Goal: Task Accomplishment & Management: Use online tool/utility

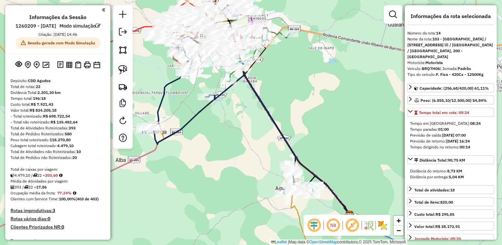
select select "**********"
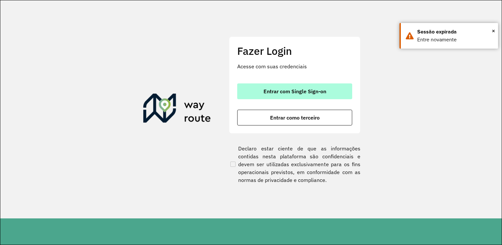
click at [285, 90] on span "Entrar com Single Sign-on" at bounding box center [294, 91] width 63 height 5
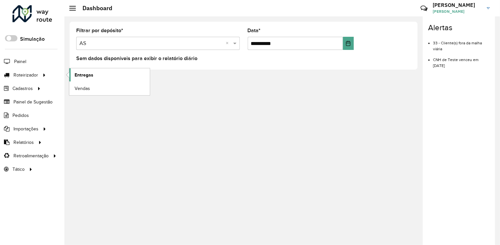
click at [79, 77] on span "Entregas" at bounding box center [84, 75] width 19 height 7
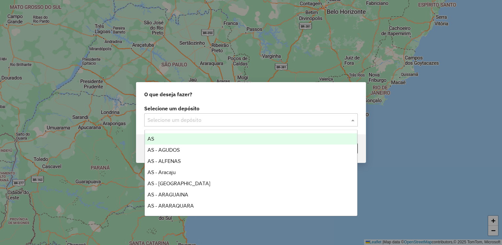
click at [197, 121] on input "text" at bounding box center [244, 120] width 194 height 8
type input "***"
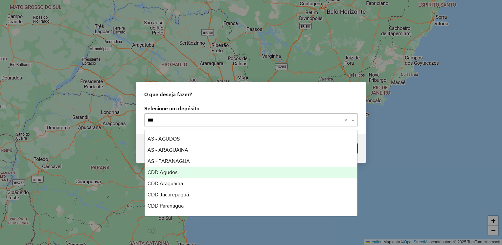
click at [208, 176] on div "CDD Agudos" at bounding box center [251, 172] width 212 height 11
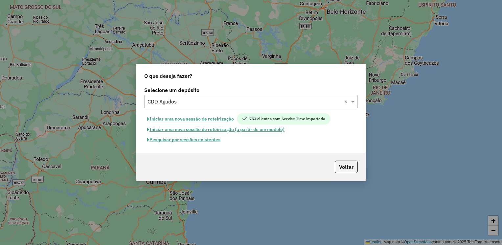
click at [198, 139] on button "Pesquisar por sessões existentes" at bounding box center [183, 140] width 79 height 10
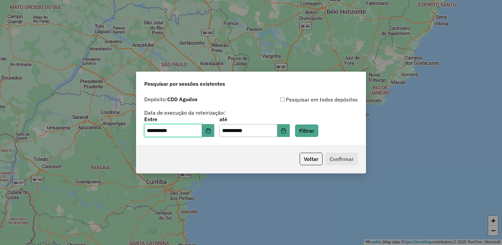
click at [202, 131] on input "**********" at bounding box center [173, 130] width 58 height 13
click at [209, 133] on button "Choose Date" at bounding box center [208, 130] width 12 height 13
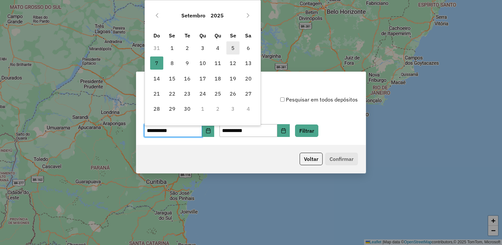
click at [231, 47] on span "5" at bounding box center [232, 47] width 13 height 13
type input "**********"
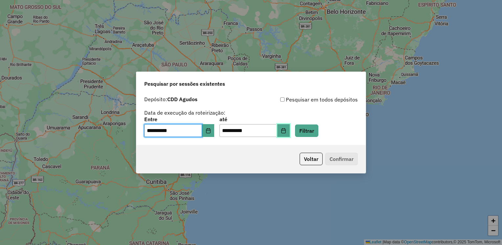
click at [289, 133] on button "Choose Date" at bounding box center [283, 130] width 12 height 13
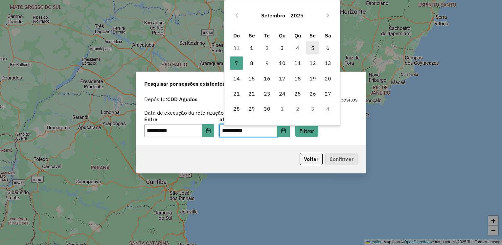
click at [311, 49] on span "5" at bounding box center [312, 47] width 13 height 13
type input "**********"
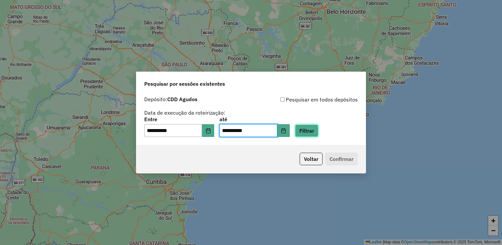
click at [318, 129] on button "Filtrar" at bounding box center [306, 130] width 23 height 12
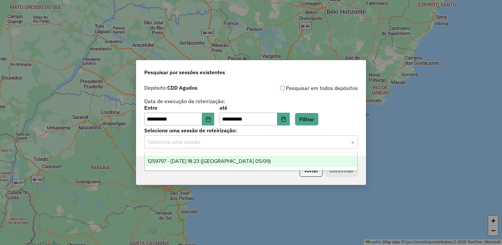
click at [310, 142] on input "text" at bounding box center [244, 142] width 194 height 8
click at [223, 159] on span "1259797 - 05/09/2025 18:23 (Agudos 05/09)" at bounding box center [208, 161] width 123 height 6
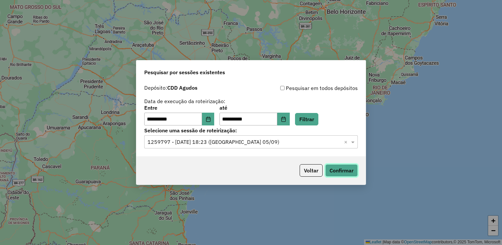
click at [348, 168] on button "Confirmar" at bounding box center [341, 170] width 32 height 12
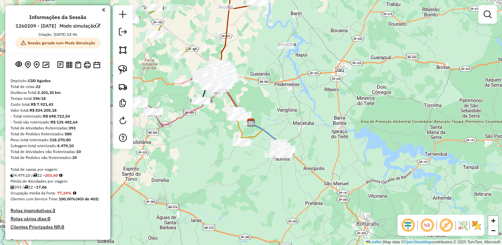
scroll to position [131, 0]
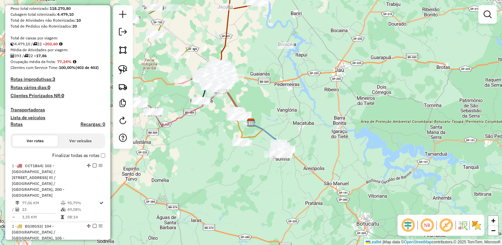
click at [110, 47] on div "Janela de atendimento Grade de atendimento Capacidade Transportadoras Veículos …" at bounding box center [251, 122] width 502 height 245
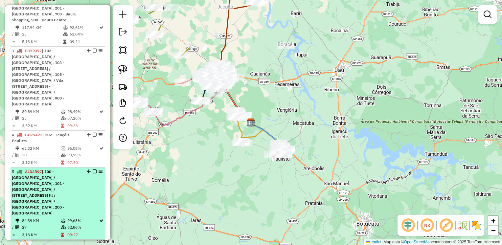
scroll to position [388, 0]
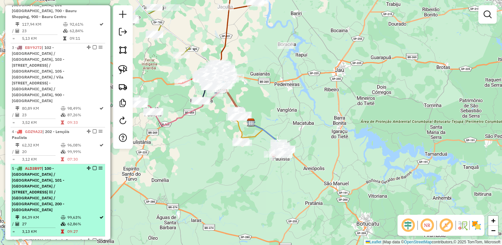
click at [59, 165] on div "5 - ALD3B97 | 100 - [GEOGRAPHIC_DATA] / [GEOGRAPHIC_DATA], 101 - [GEOGRAPHIC_DA…" at bounding box center [47, 188] width 70 height 47
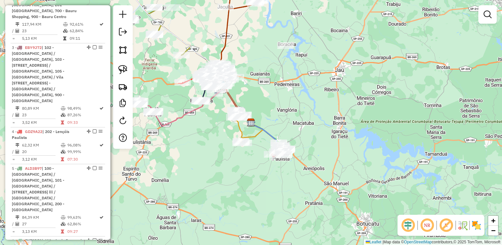
select select "**********"
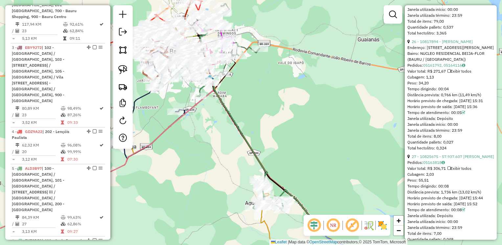
scroll to position [3226, 0]
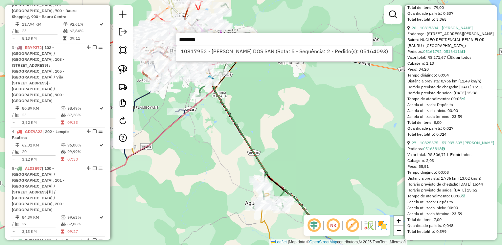
type input "********"
drag, startPoint x: 494, startPoint y: 231, endPoint x: 502, endPoint y: 37, distance: 193.8
click at [501, 37] on html "Aguarde... Pop-up bloqueado! Seu navegador bloqueou automáticamente a abertura …" at bounding box center [251, 122] width 502 height 245
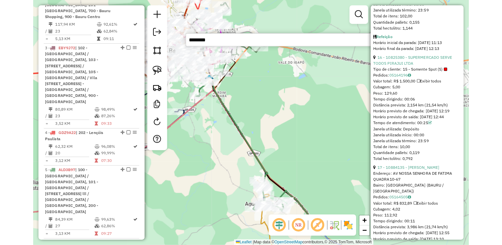
scroll to position [1904, 0]
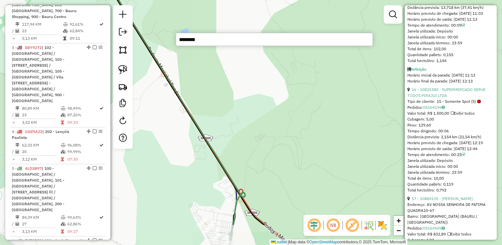
drag, startPoint x: 286, startPoint y: 150, endPoint x: 364, endPoint y: 121, distance: 83.3
click at [316, 106] on div "Janela de atendimento Grade de atendimento Capacidade Transportadoras Veículos …" at bounding box center [251, 122] width 502 height 245
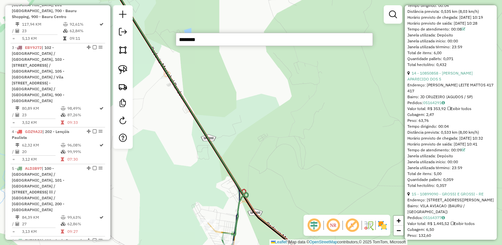
scroll to position [1510, 0]
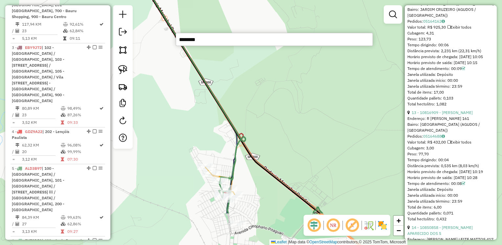
drag, startPoint x: 496, startPoint y: 115, endPoint x: 493, endPoint y: 63, distance: 52.0
click at [493, 63] on hb-router-mapa "Informações da Sessão 1260209 - [DATE] Modo simulação Criação: [DATE] 14:46 Ses…" at bounding box center [251, 122] width 502 height 245
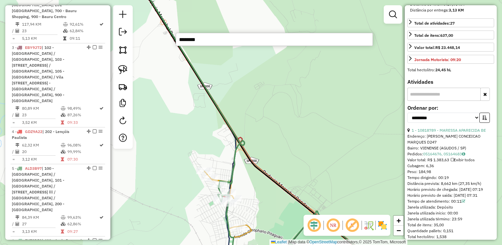
scroll to position [180, 0]
click at [475, 112] on select "**********" at bounding box center [443, 117] width 72 height 10
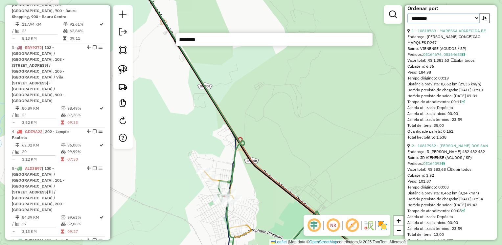
scroll to position [409, 0]
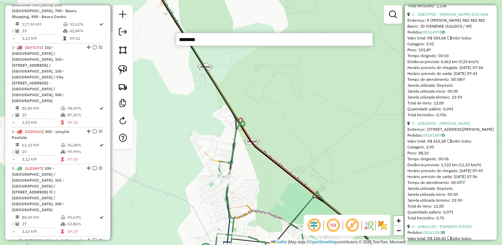
drag, startPoint x: 496, startPoint y: 44, endPoint x: 497, endPoint y: 24, distance: 19.7
click at [497, 24] on div "Janela de atendimento Grade de atendimento Capacidade Transportadoras Veículos …" at bounding box center [251, 122] width 502 height 245
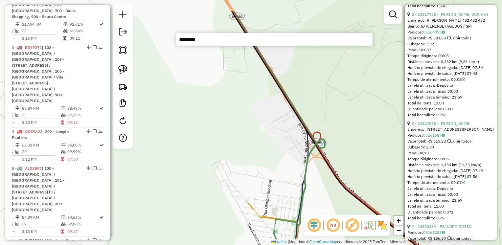
drag, startPoint x: 219, startPoint y: 95, endPoint x: 257, endPoint y: 116, distance: 42.9
click at [255, 119] on div "Janela de atendimento Grade de atendimento Capacidade Transportadoras Veículos …" at bounding box center [251, 122] width 502 height 245
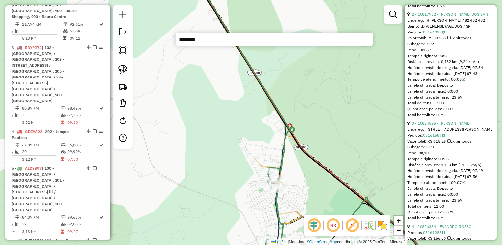
click at [496, 40] on div "Janela de atendimento Grade de atendimento Capacidade Transportadoras Veículos …" at bounding box center [251, 122] width 502 height 245
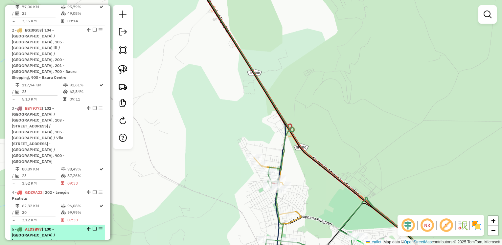
scroll to position [421, 0]
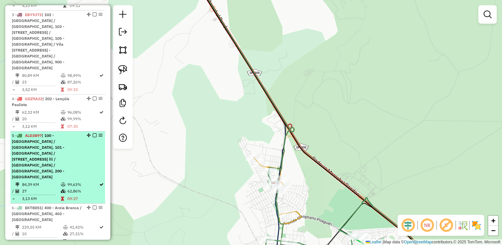
click at [41, 133] on span "| 100 - [GEOGRAPHIC_DATA] / [GEOGRAPHIC_DATA], 101 - [GEOGRAPHIC_DATA] / [STREE…" at bounding box center [38, 156] width 53 height 46
select select "**********"
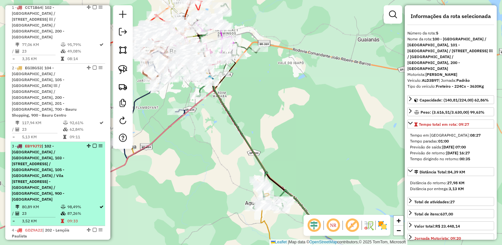
scroll to position [224, 0]
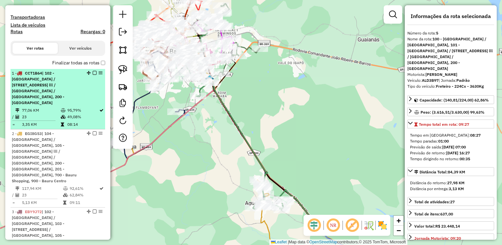
click at [58, 95] on span "| 102 - [GEOGRAPHIC_DATA] / [STREET_ADDRESS] lll / [GEOGRAPHIC_DATA] / [GEOGRAP…" at bounding box center [38, 88] width 53 height 34
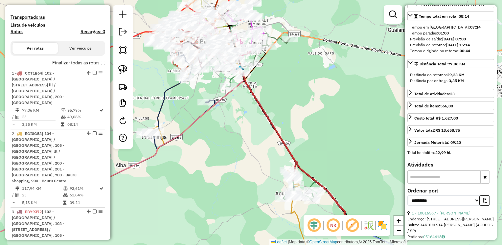
scroll to position [112, 0]
